Goal: Information Seeking & Learning: Learn about a topic

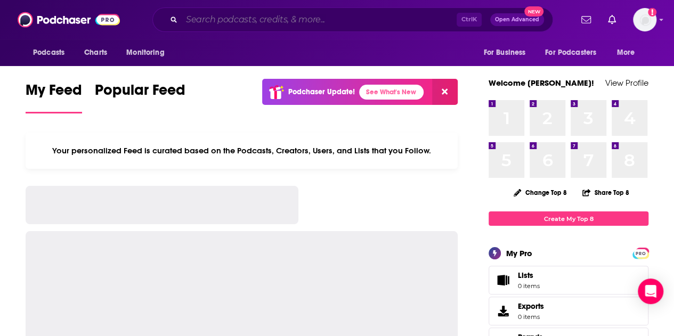
click at [338, 21] on input "Search podcasts, credits, & more..." at bounding box center [319, 19] width 275 height 17
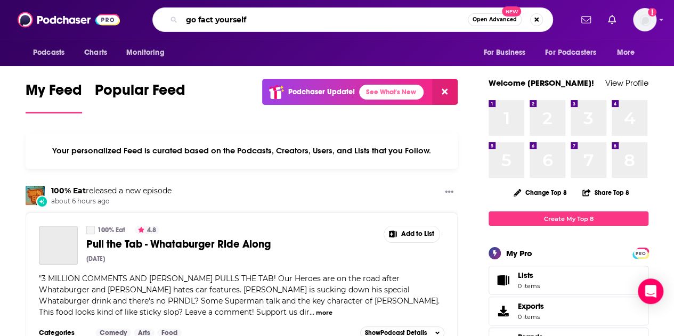
type input "go fact yourself"
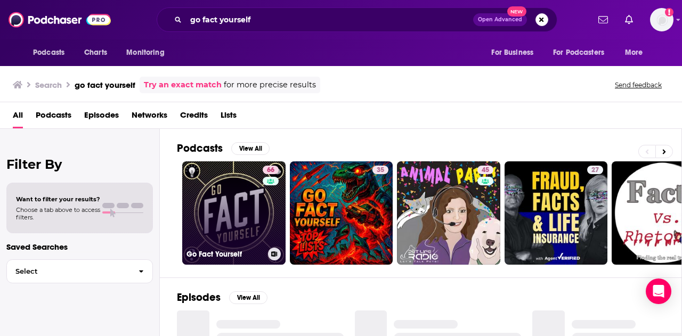
click at [252, 220] on link "66 Go Fact Yourself" at bounding box center [233, 212] width 103 height 103
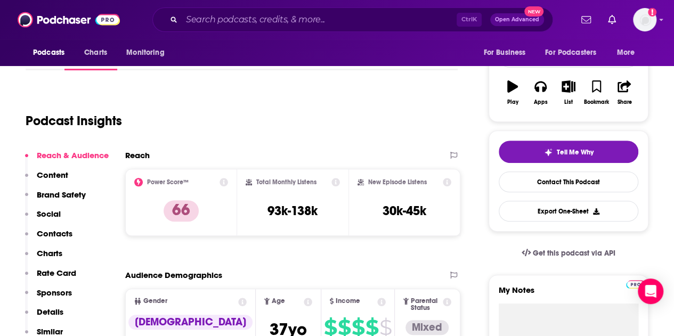
scroll to position [158, 0]
